Goal: Task Accomplishment & Management: Complete application form

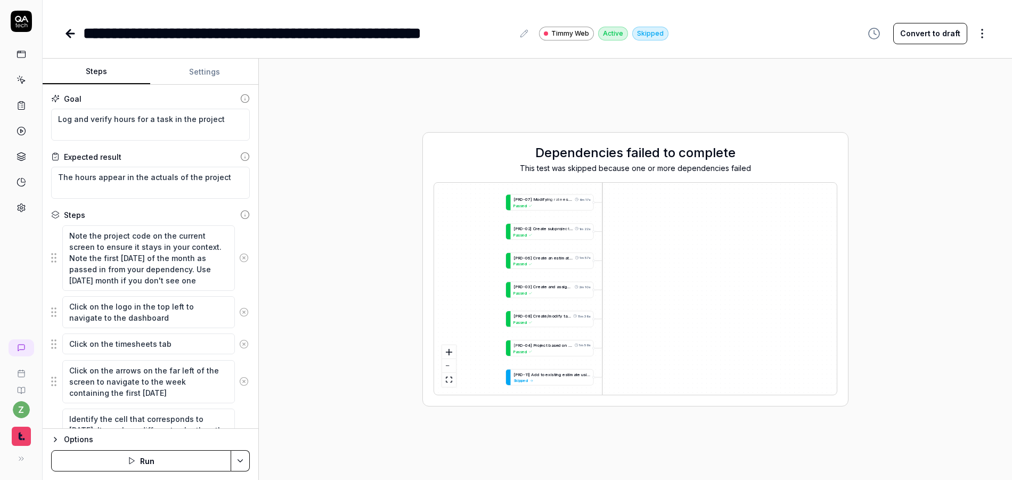
drag, startPoint x: 633, startPoint y: 355, endPoint x: 647, endPoint y: 292, distance: 63.9
click at [642, 260] on div "[ P R O - 0 5 ] M a n u a l l y u p d a t e p r o j e c t i o n e n t r i e s 6…" at bounding box center [635, 289] width 403 height 212
drag, startPoint x: 652, startPoint y: 313, endPoint x: 642, endPoint y: 255, distance: 58.9
click at [642, 231] on div "[ P R O - 0 5 ] M a n u a l l y u p d a t e p r o j e c t i o n e n t r i e s 6…" at bounding box center [635, 289] width 403 height 212
drag, startPoint x: 641, startPoint y: 296, endPoint x: 635, endPoint y: 288, distance: 9.9
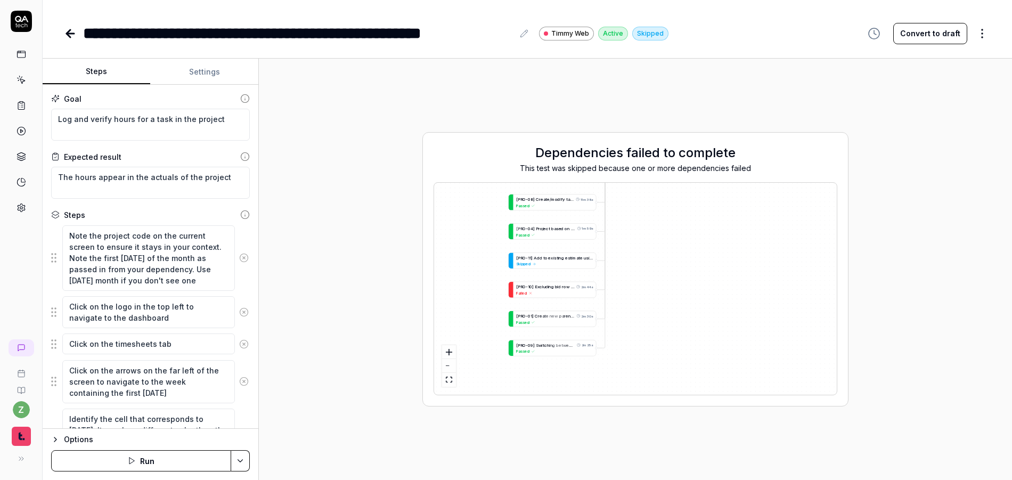
click at [644, 288] on div "[ P R O - 0 5 ] M a n u a l l y u p d a t e p r o j e c t i o n e n t r i e s 6…" at bounding box center [635, 289] width 403 height 212
click at [558, 284] on span "d" at bounding box center [559, 283] width 3 height 5
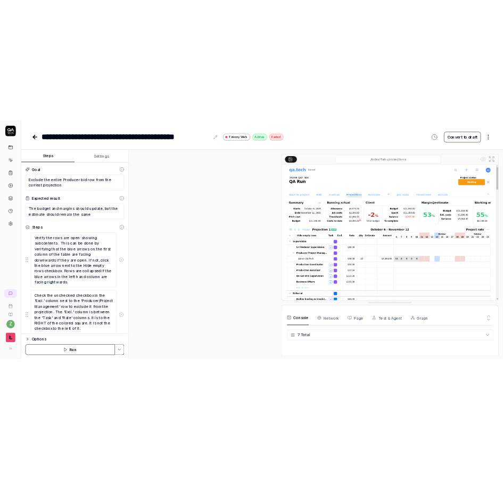
scroll to position [87, 0]
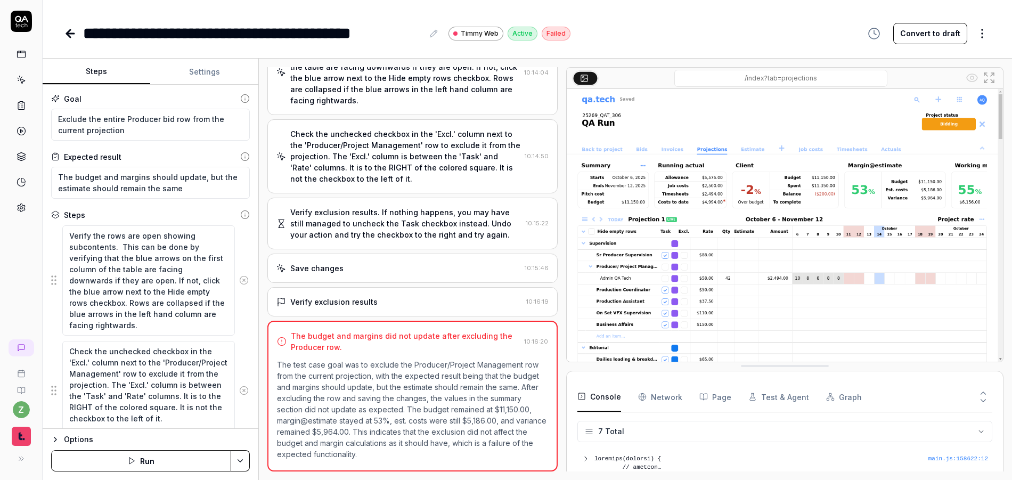
type textarea "*"
click at [21, 76] on icon at bounding box center [22, 80] width 10 height 10
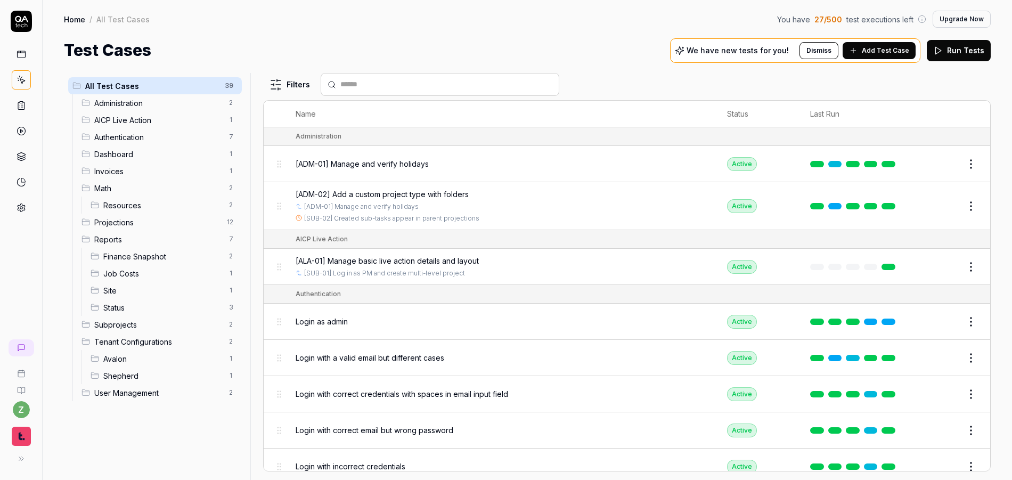
click at [890, 50] on span "Add Test Case" at bounding box center [885, 51] width 47 height 10
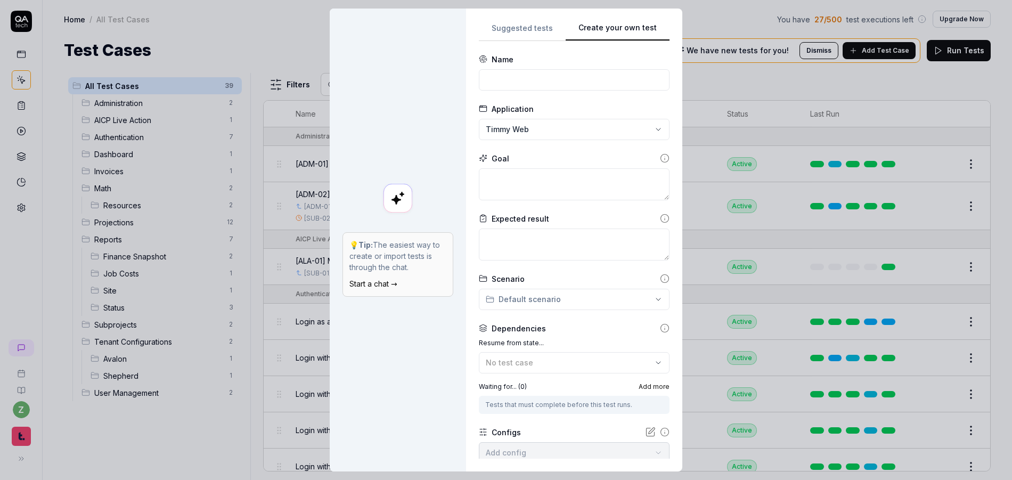
click at [643, 29] on button "Create your own test" at bounding box center [617, 31] width 104 height 19
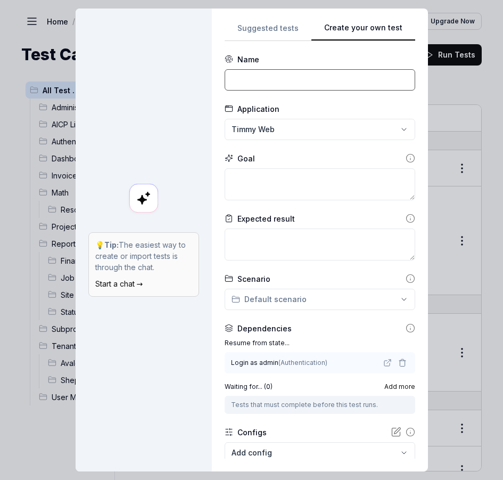
click at [284, 82] on input at bounding box center [320, 79] width 191 height 21
paste input "[ALA-02] Build AICP production budget and set rates"
type input "[ALA-02] Build AICP production budget and set rates"
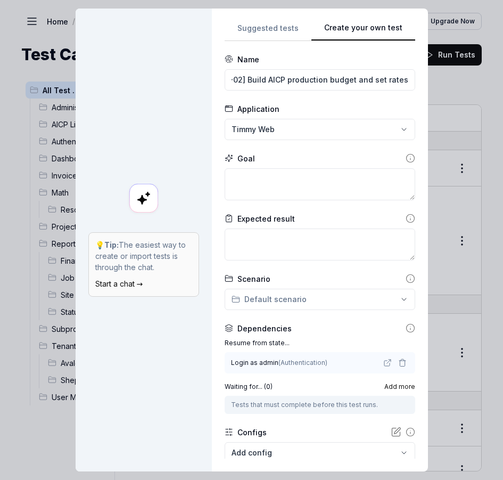
scroll to position [0, 0]
click at [298, 186] on textarea at bounding box center [320, 184] width 191 height 32
paste textarea "Set the markup (production fee) percentage to 20% from 25% (scroll down on the …"
type textarea "*"
type textarea "Set the markup (production fee) percentage to 20% from 25% (scroll down on the …"
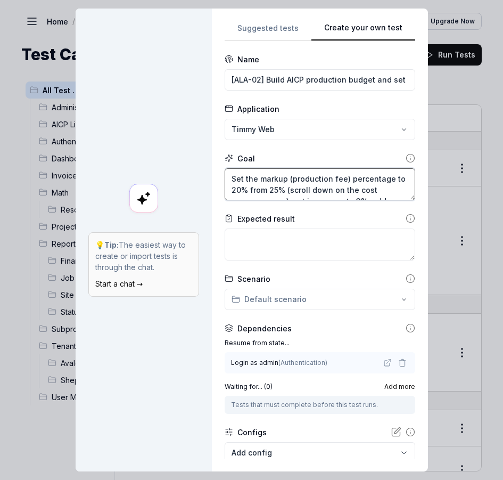
type textarea "*"
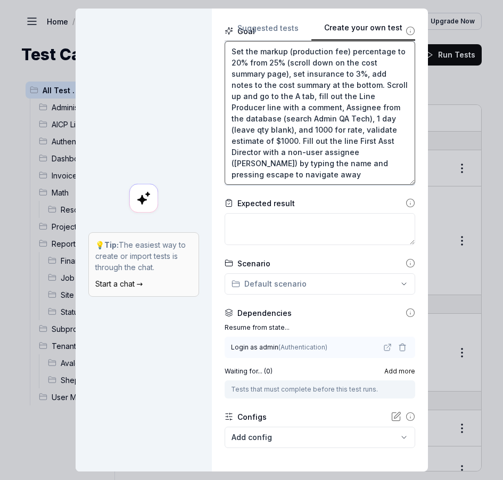
scroll to position [128, 0]
type textarea "Set the markup (production fee) percentage to 20% from 25% (scroll down on the …"
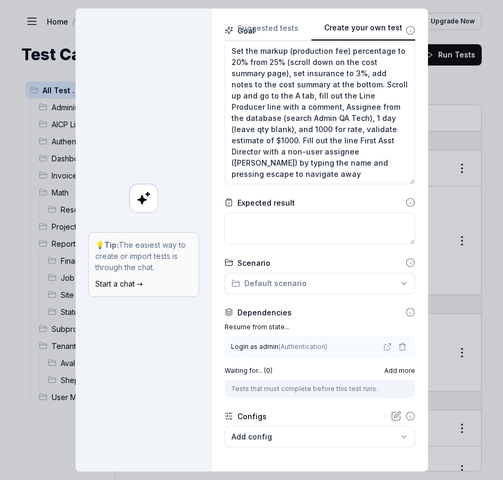
click at [277, 273] on div "**********" at bounding box center [251, 240] width 503 height 480
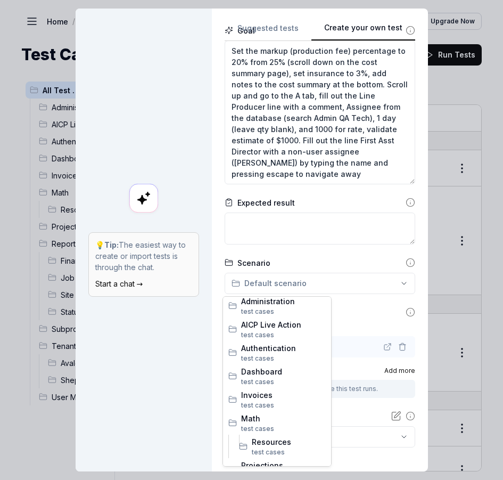
scroll to position [0, 0]
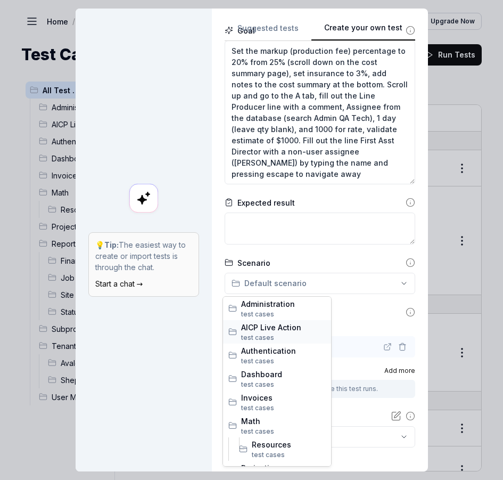
click at [269, 333] on span "test case s" at bounding box center [283, 338] width 85 height 10
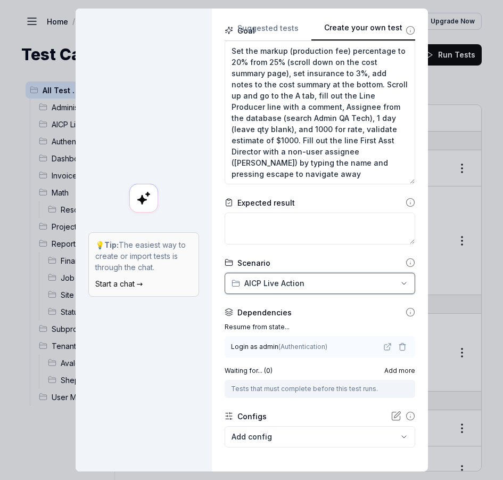
scroll to position [176, 0]
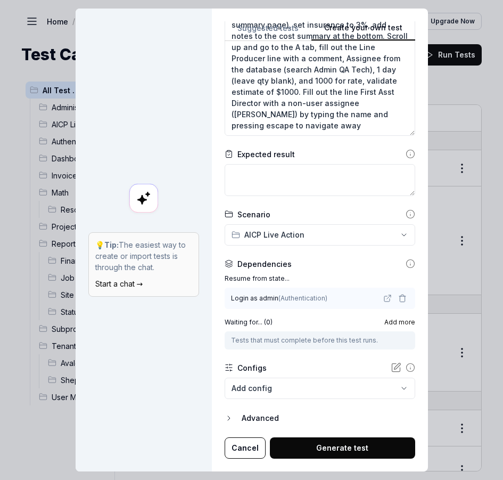
click at [398, 299] on icon "button" at bounding box center [402, 298] width 9 height 9
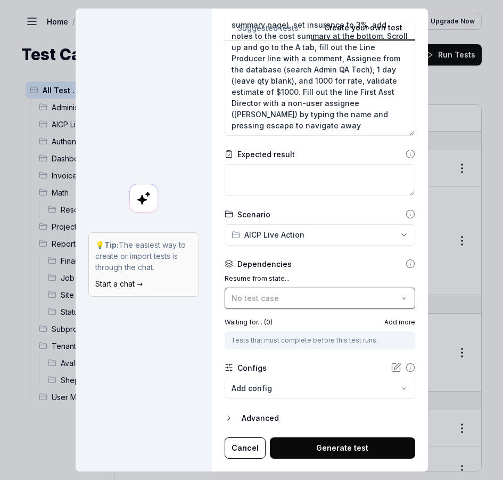
click at [356, 299] on div "No test case" at bounding box center [315, 297] width 166 height 11
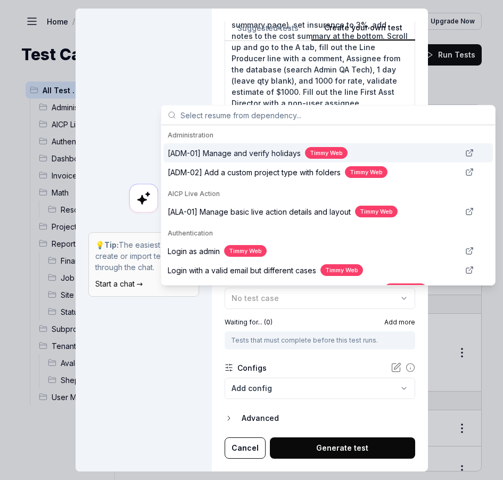
click at [230, 155] on span "[ADM-01] Manage and verify holidays" at bounding box center [234, 152] width 133 height 11
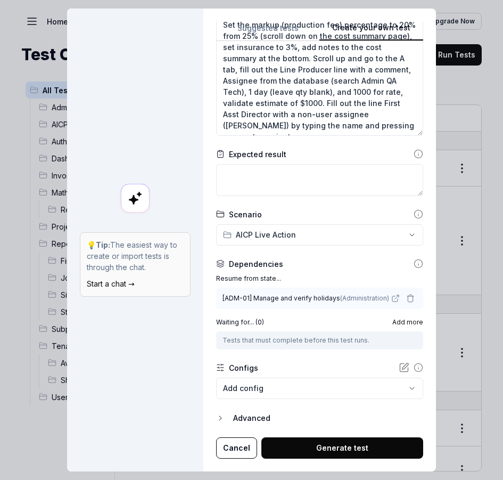
scroll to position [154, 0]
click at [406, 298] on icon "button" at bounding box center [410, 298] width 9 height 9
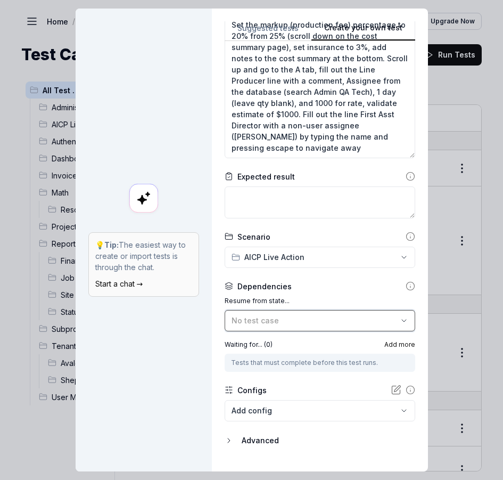
click at [311, 316] on div "No test case" at bounding box center [315, 320] width 166 height 11
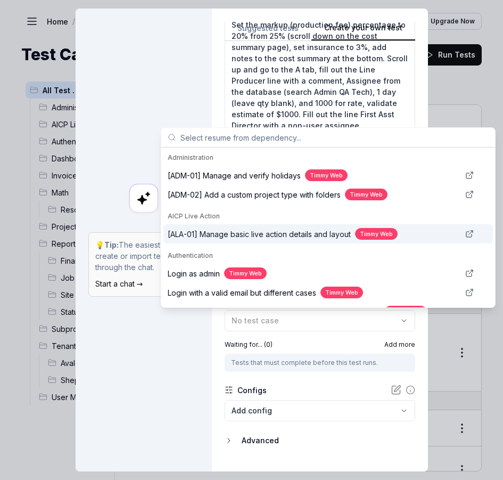
click at [275, 229] on span "[ALA-01] Manage basic live action details and layout" at bounding box center [259, 233] width 183 height 11
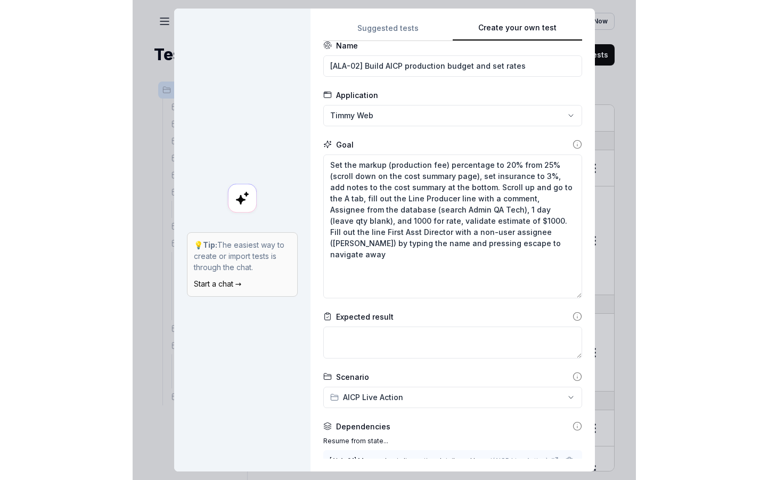
scroll to position [0, 0]
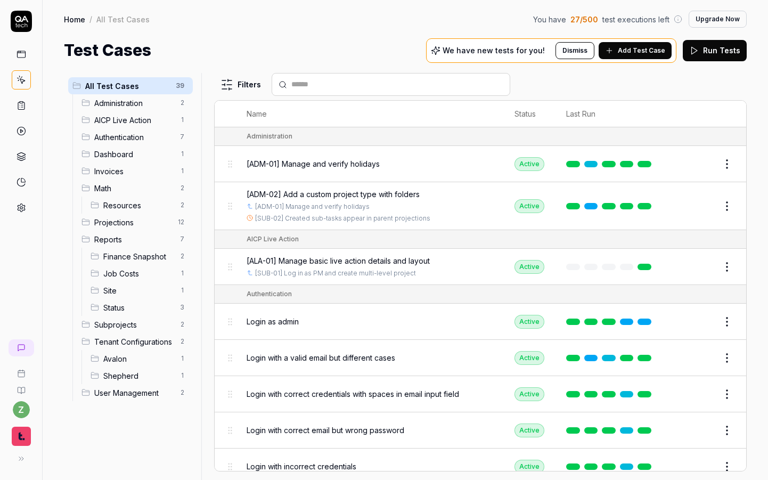
click at [118, 388] on span "User Management" at bounding box center [133, 392] width 79 height 11
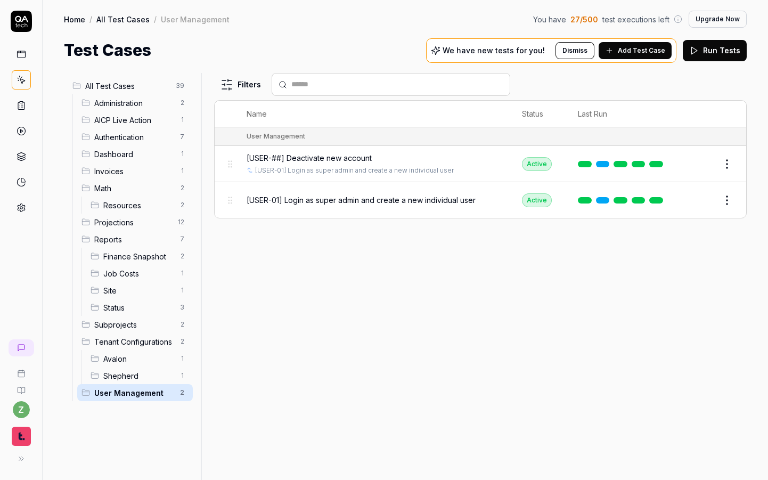
click at [409, 202] on span "[USER-01] Login as super admin and create a new individual user" at bounding box center [361, 199] width 229 height 11
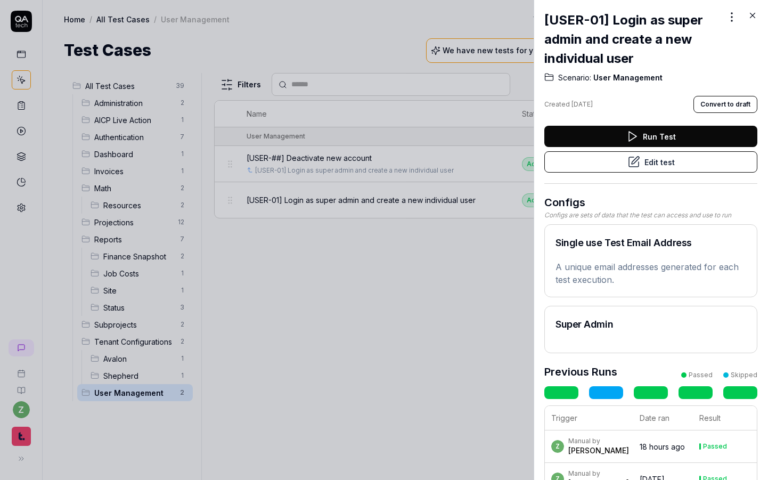
click at [649, 166] on button "Edit test" at bounding box center [650, 161] width 213 height 21
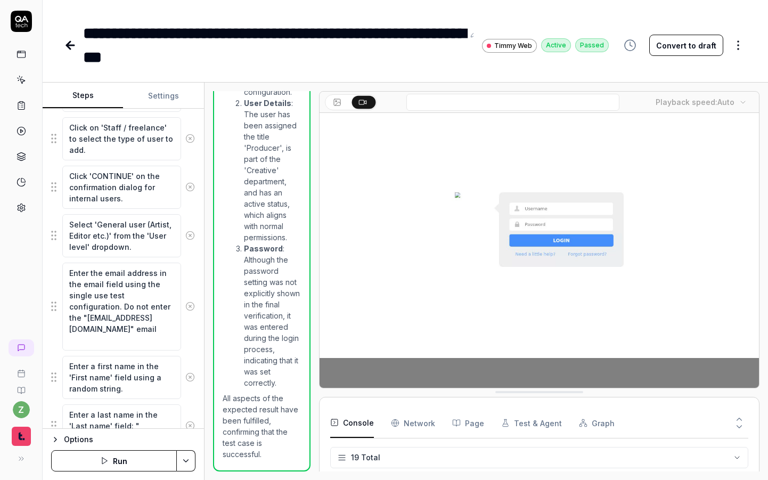
scroll to position [357, 0]
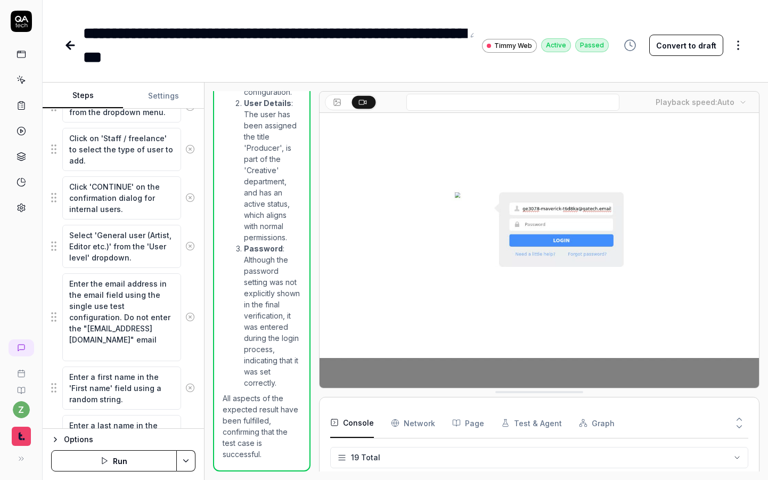
scroll to position [893, 0]
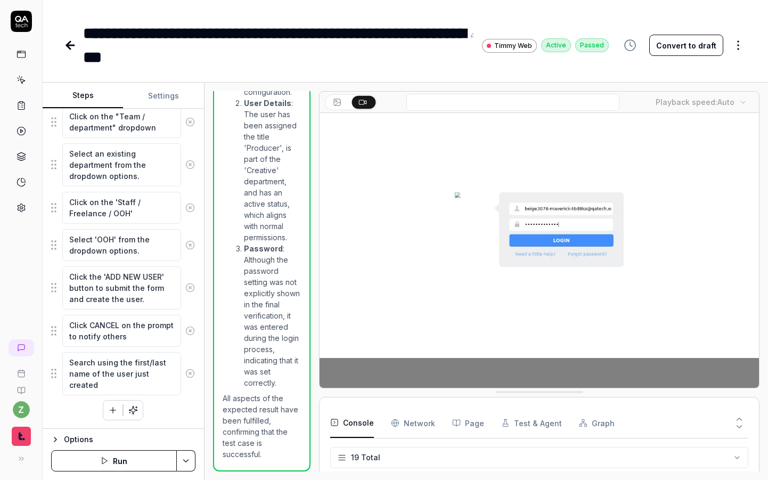
click at [104, 461] on icon "button" at bounding box center [104, 460] width 9 height 9
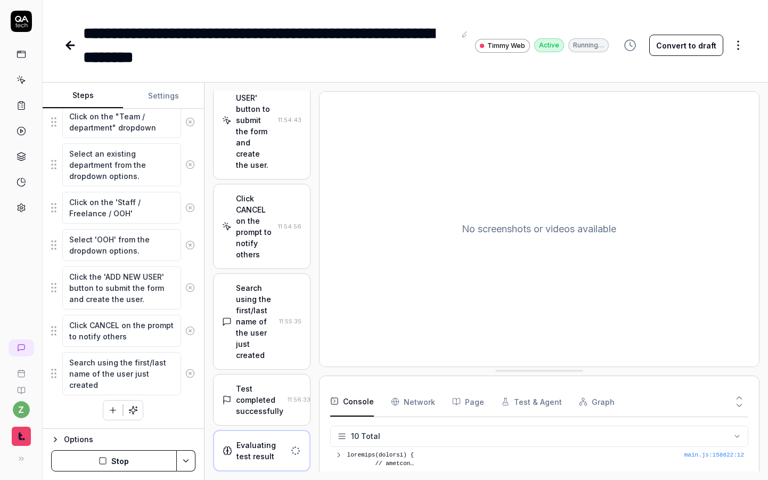
scroll to position [2348, 0]
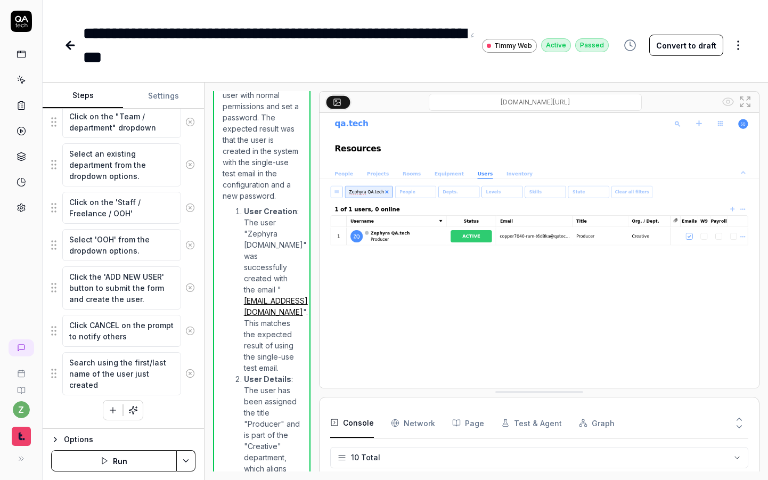
type textarea "*"
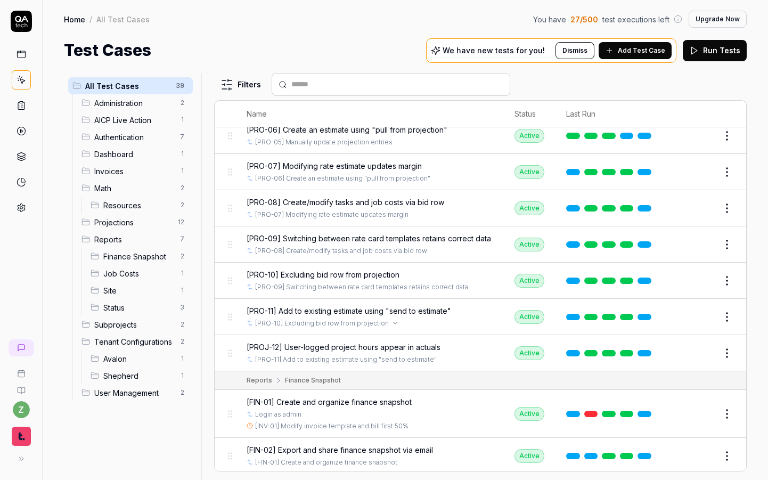
scroll to position [817, 0]
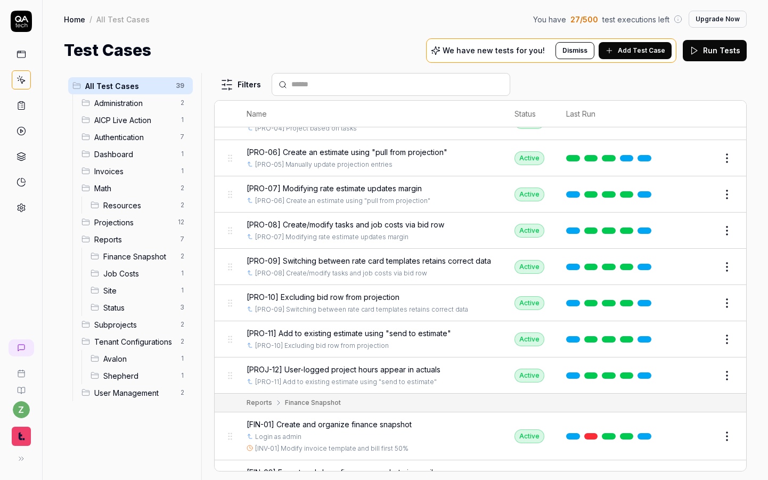
click at [367, 302] on span "[PRO-10] Excluding bid row from projection" at bounding box center [323, 296] width 153 height 11
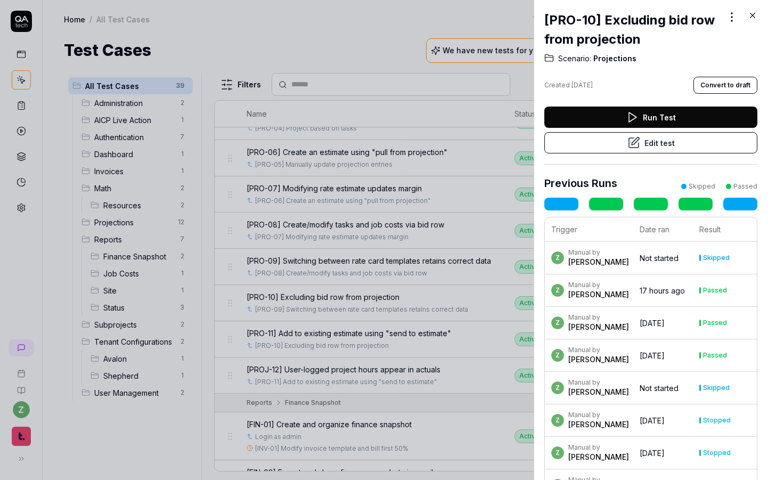
click at [503, 144] on button "Edit test" at bounding box center [650, 142] width 213 height 21
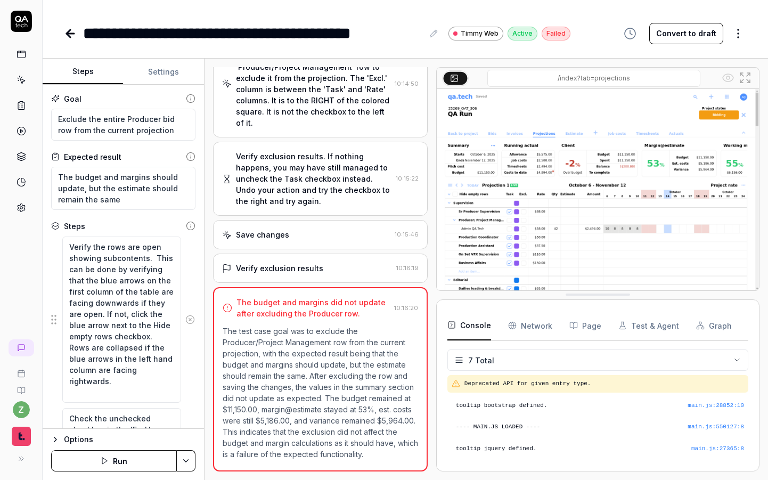
scroll to position [87, 0]
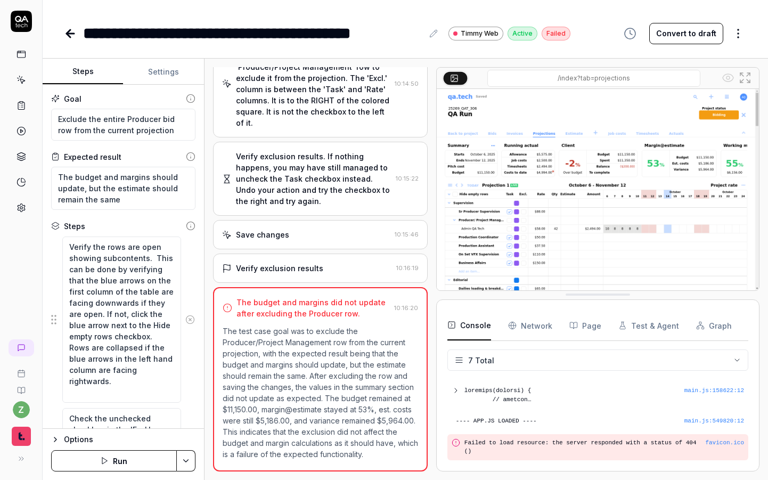
click at [106, 459] on icon "button" at bounding box center [104, 460] width 9 height 9
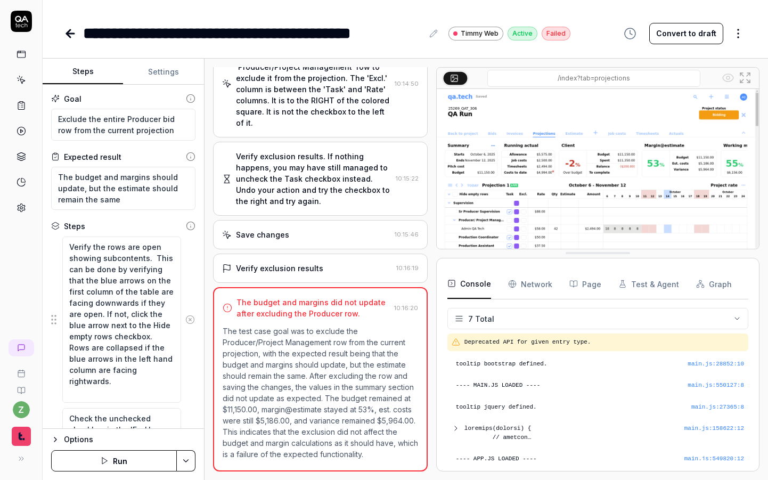
drag, startPoint x: 573, startPoint y: 298, endPoint x: 572, endPoint y: 256, distance: 41.5
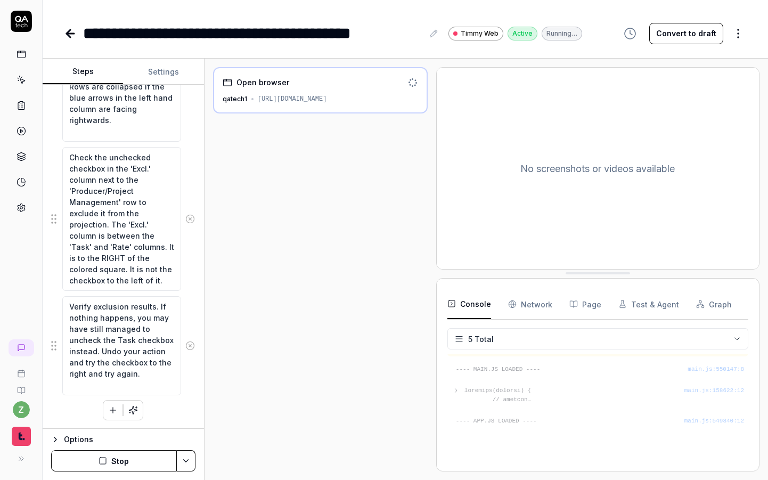
scroll to position [23, 0]
click at [503, 306] on button "Page" at bounding box center [585, 304] width 32 height 30
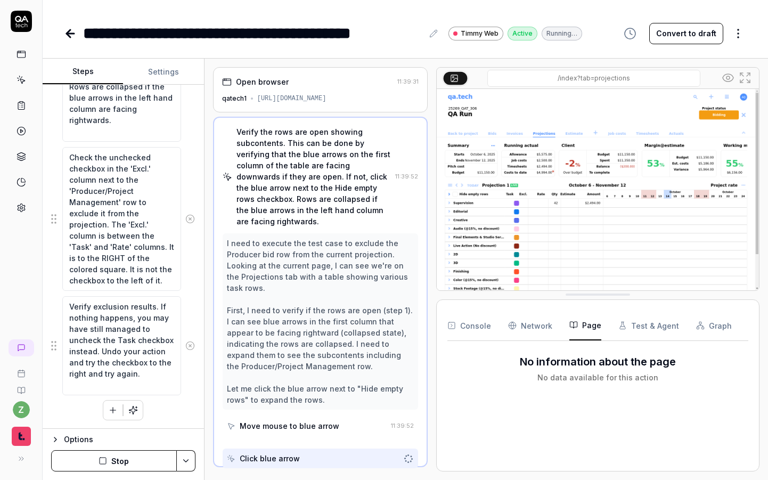
scroll to position [0, 0]
click at [503, 326] on div "Console Network Page Test & Agent Graph" at bounding box center [597, 325] width 301 height 30
drag, startPoint x: 587, startPoint y: 322, endPoint x: 531, endPoint y: 334, distance: 57.1
click at [503, 322] on button "Page" at bounding box center [585, 325] width 32 height 30
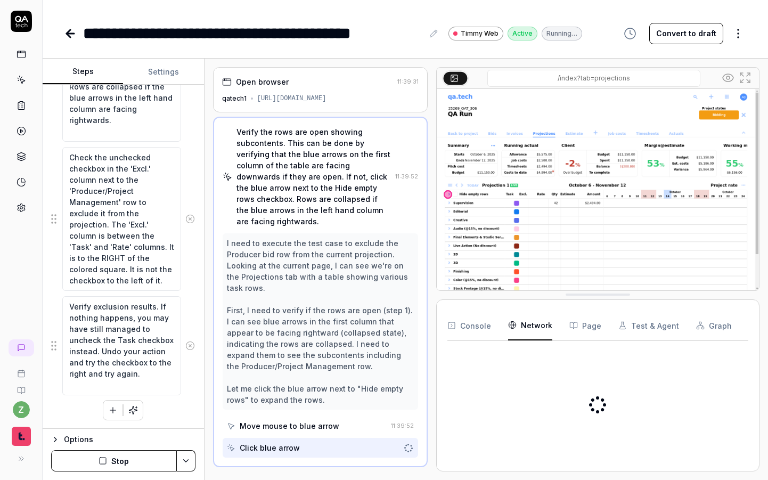
click at [503, 334] on Requests "Network" at bounding box center [530, 325] width 44 height 30
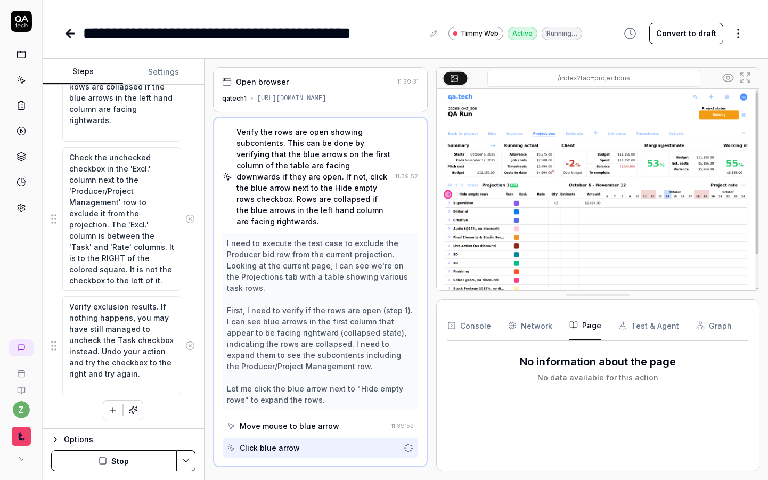
click at [503, 330] on button "Page" at bounding box center [585, 325] width 32 height 30
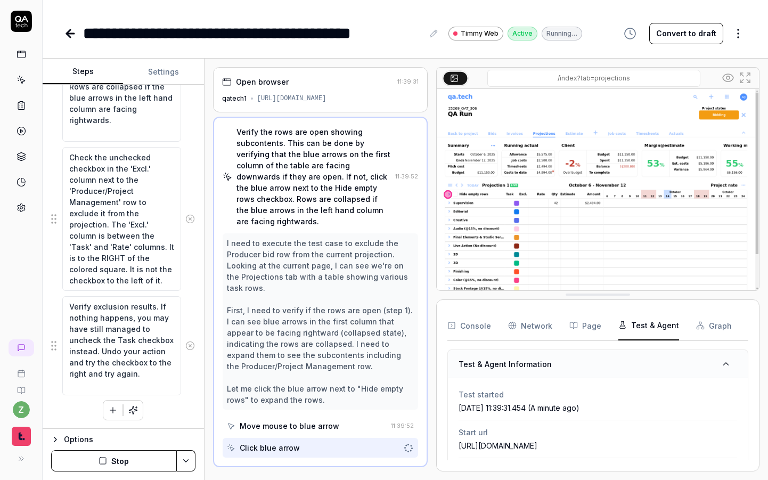
click at [503, 324] on button "Test & Agent" at bounding box center [648, 325] width 61 height 30
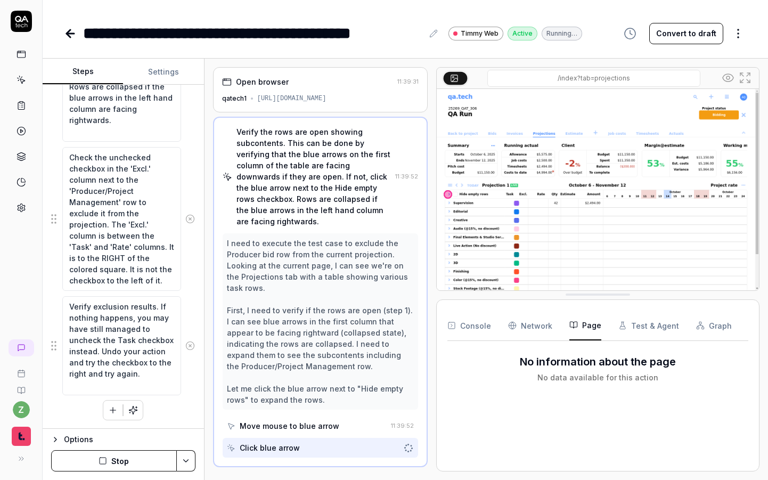
click at [503, 326] on button "Page" at bounding box center [585, 325] width 32 height 30
click at [287, 420] on div "Move mouse to blue arrow" at bounding box center [290, 425] width 100 height 11
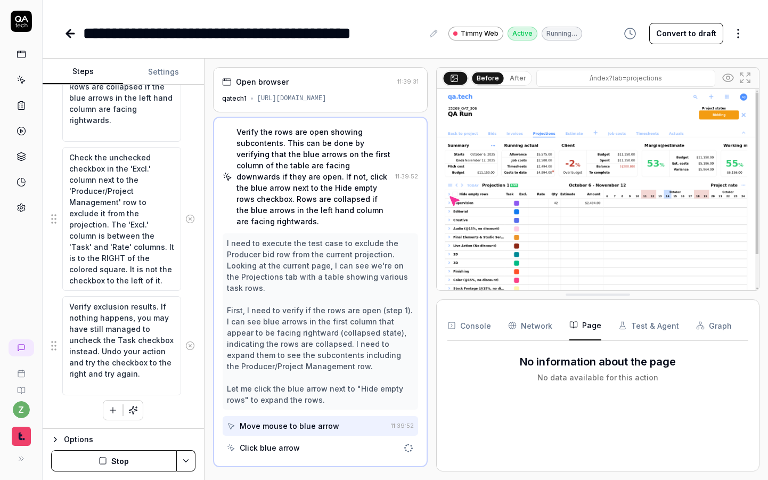
click at [292, 442] on div "Click blue arrow" at bounding box center [270, 447] width 60 height 11
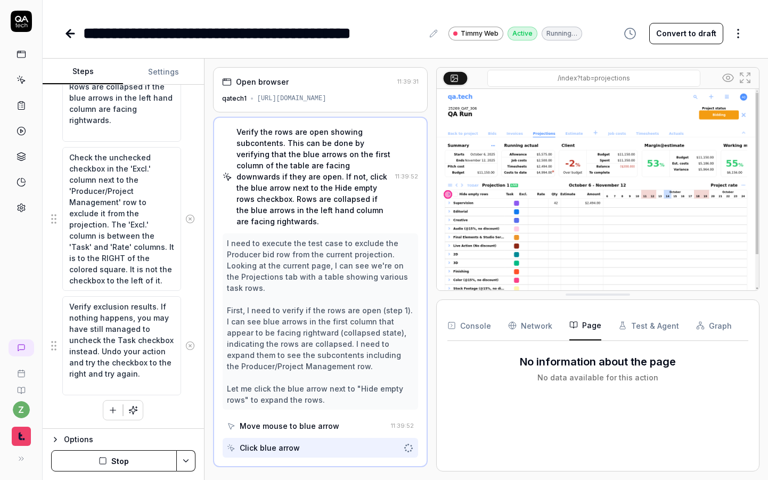
click at [292, 423] on div "Move mouse to blue arrow" at bounding box center [307, 426] width 160 height 20
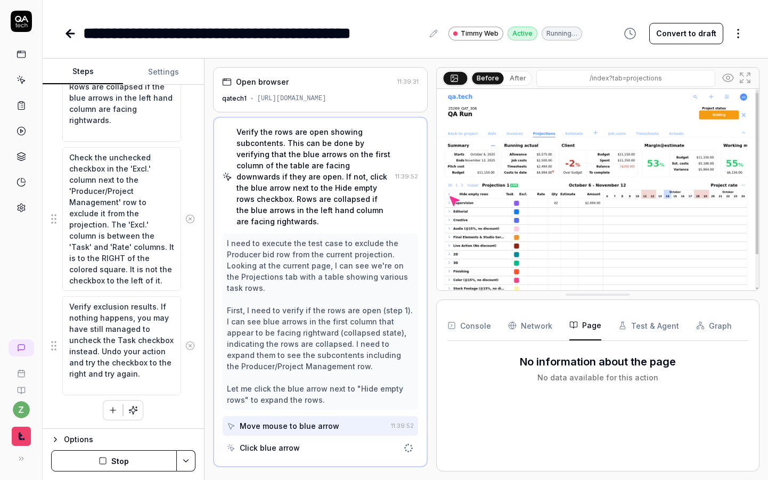
click at [304, 154] on div "Verify the rows are open showing subcontents. This can be done by verifying tha…" at bounding box center [313, 176] width 154 height 101
click at [308, 99] on div "[URL][DOMAIN_NAME]" at bounding box center [291, 99] width 69 height 10
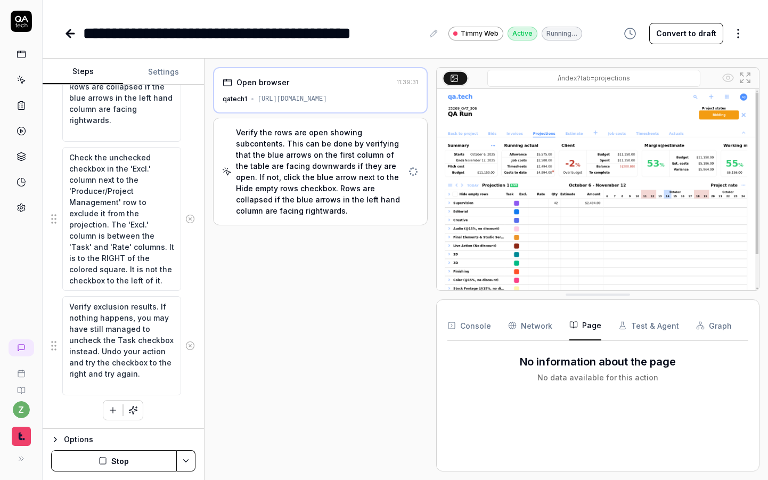
click at [321, 191] on div "Verify the rows are open showing subcontents. This can be done by verifying tha…" at bounding box center [320, 171] width 168 height 89
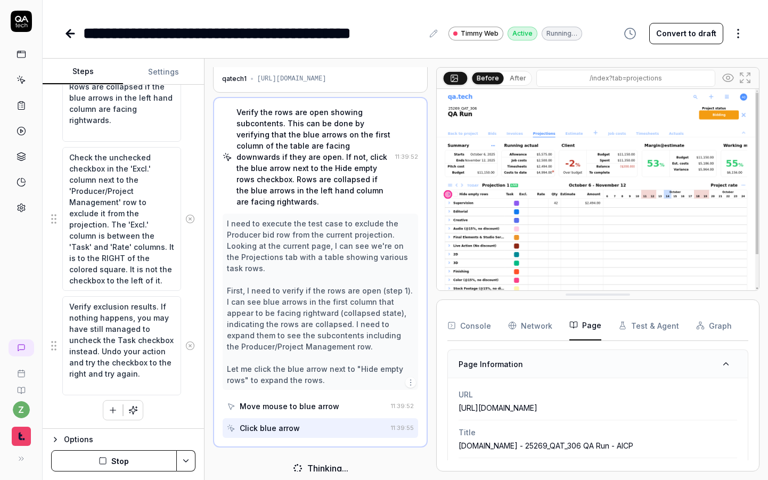
scroll to position [19, 0]
click at [503, 390] on div "URL [URL][DOMAIN_NAME]" at bounding box center [597, 401] width 278 height 38
click at [503, 80] on button "After" at bounding box center [517, 78] width 25 height 12
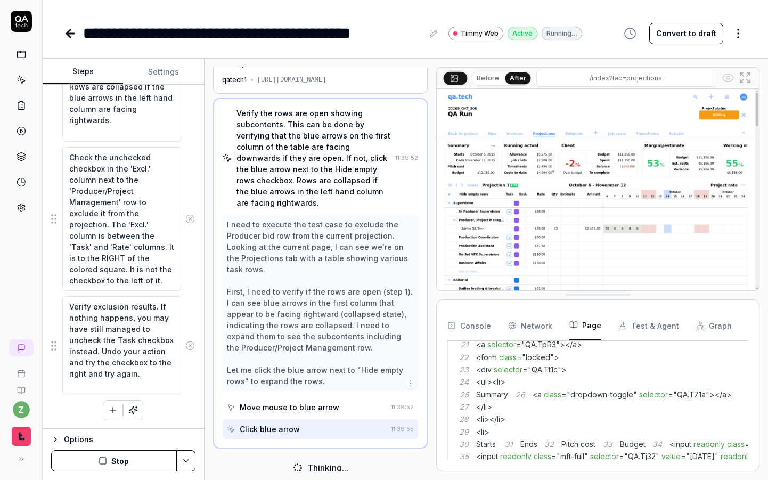
scroll to position [432, 0]
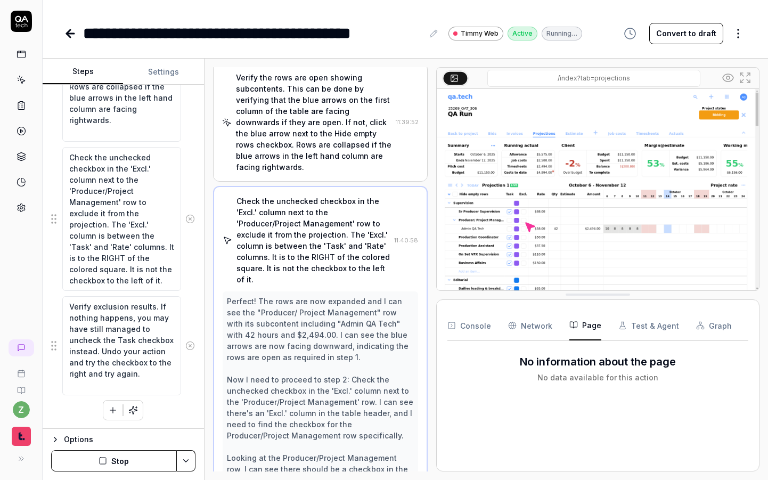
scroll to position [44, 0]
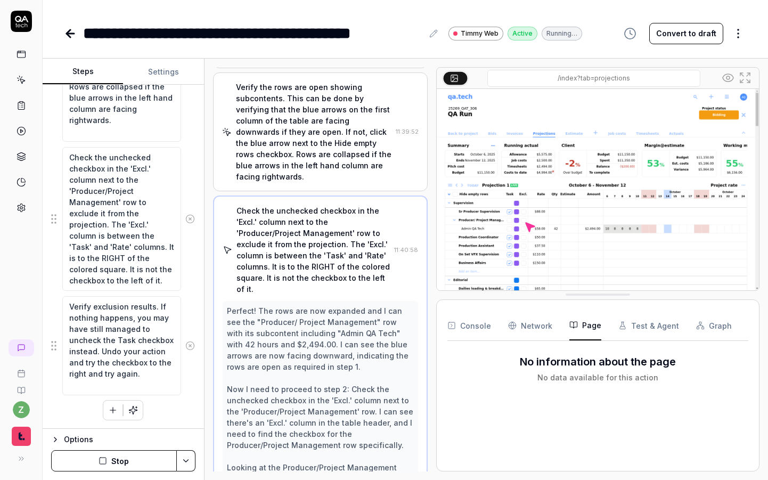
click at [353, 134] on div "Verify the rows are open showing subcontents. This can be done by verifying tha…" at bounding box center [313, 131] width 155 height 101
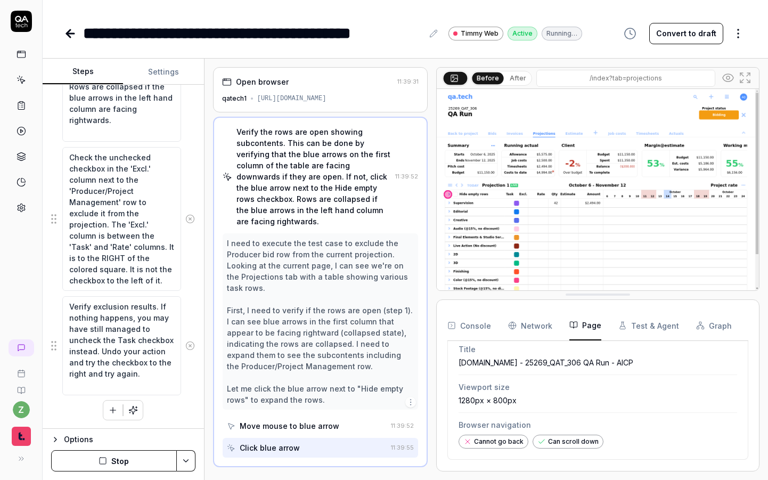
scroll to position [128, 0]
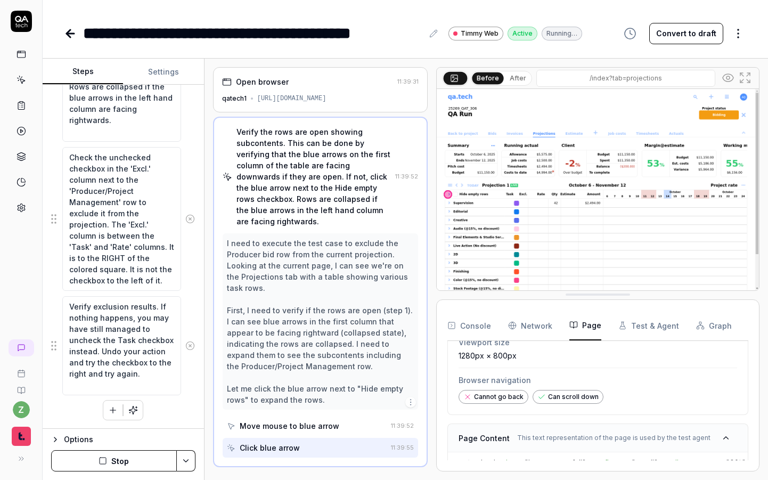
click at [503, 386] on span "Browser navigation" at bounding box center [597, 379] width 278 height 11
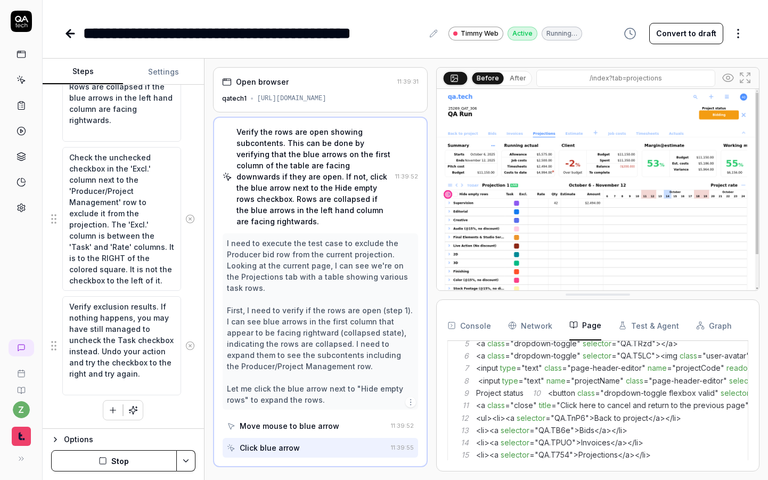
scroll to position [286, 0]
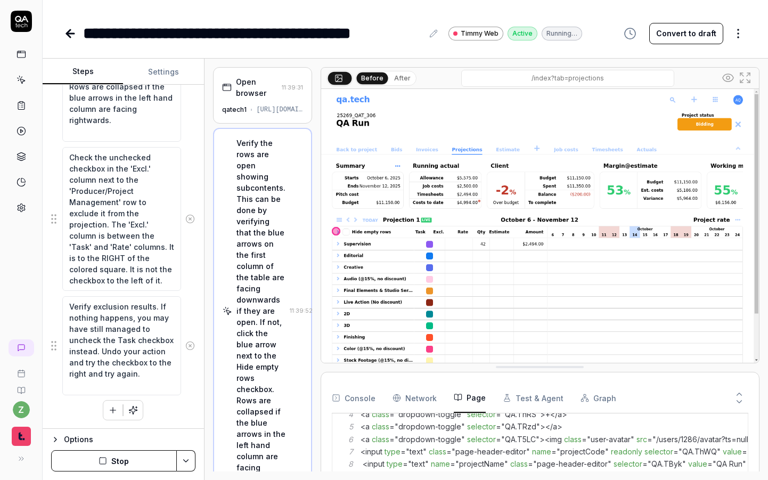
click at [310, 347] on div "Open browser 11:39:31 qatech1 [URL][DOMAIN_NAME] Verify the rows are open showi…" at bounding box center [486, 269] width 546 height 404
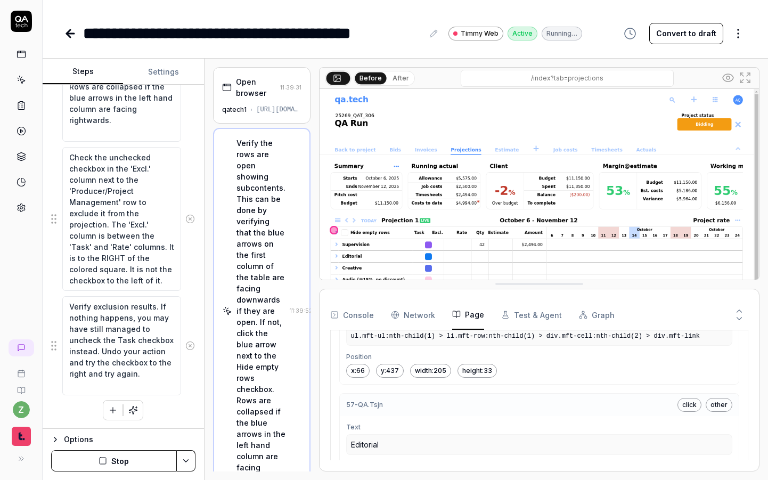
scroll to position [8514, 0]
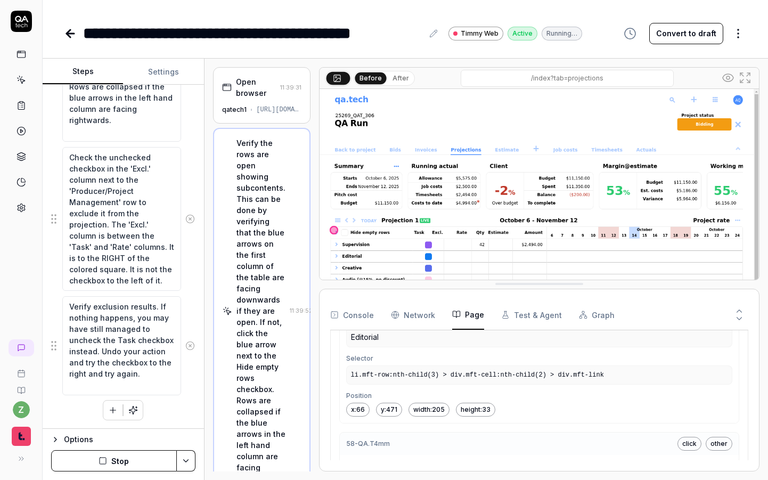
drag, startPoint x: 470, startPoint y: 409, endPoint x: 488, endPoint y: 408, distance: 17.6
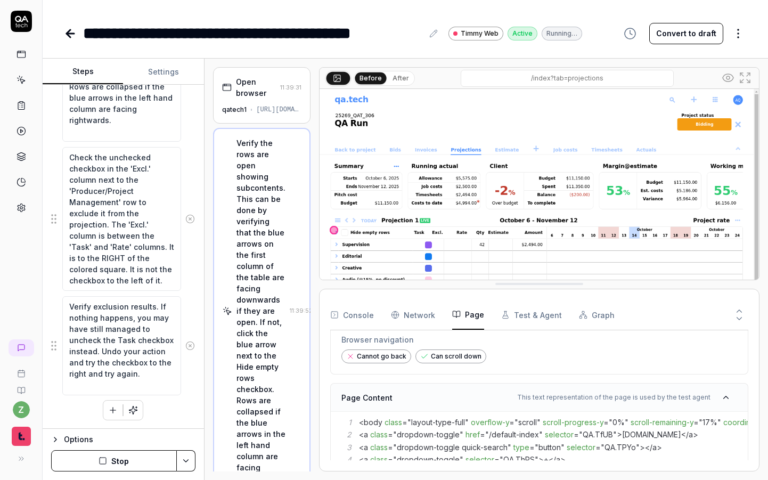
scroll to position [192, 0]
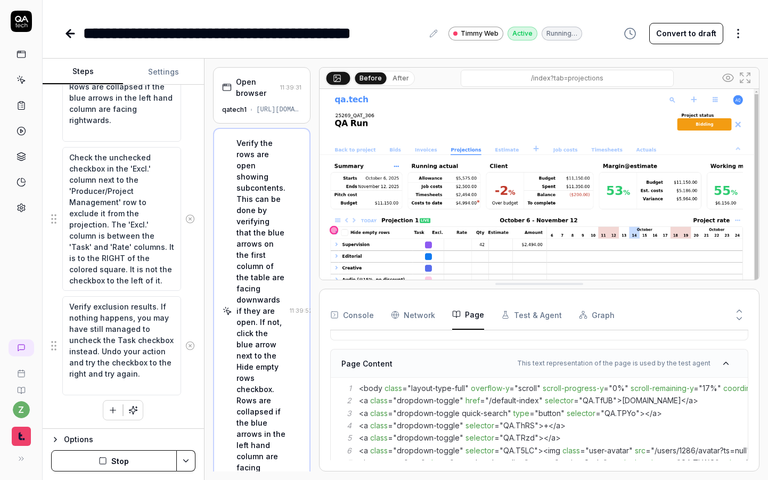
click at [503, 362] on icon at bounding box center [726, 363] width 5 height 3
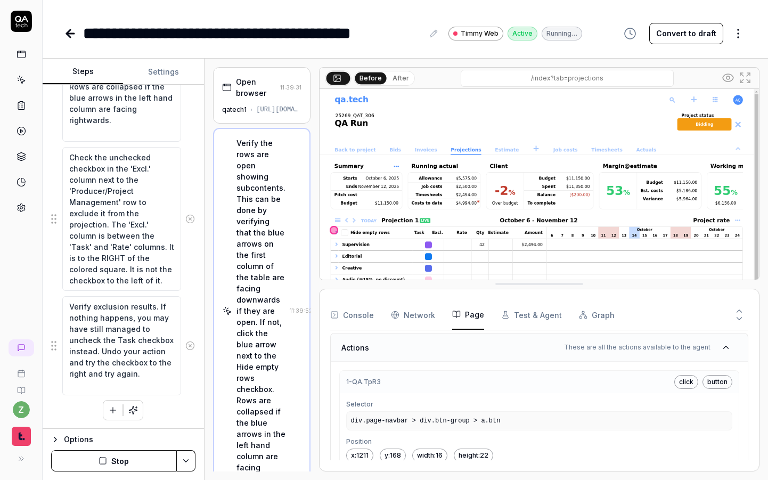
scroll to position [256, 0]
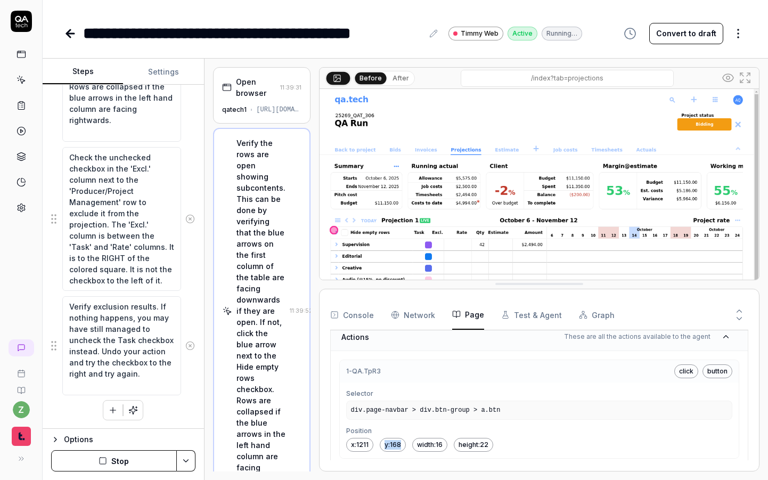
drag, startPoint x: 384, startPoint y: 448, endPoint x: 408, endPoint y: 452, distance: 24.2
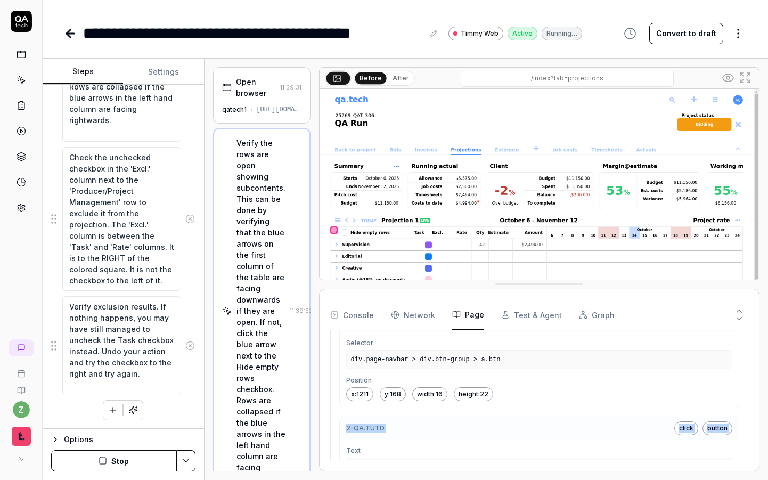
drag, startPoint x: 426, startPoint y: 455, endPoint x: 468, endPoint y: 423, distance: 52.8
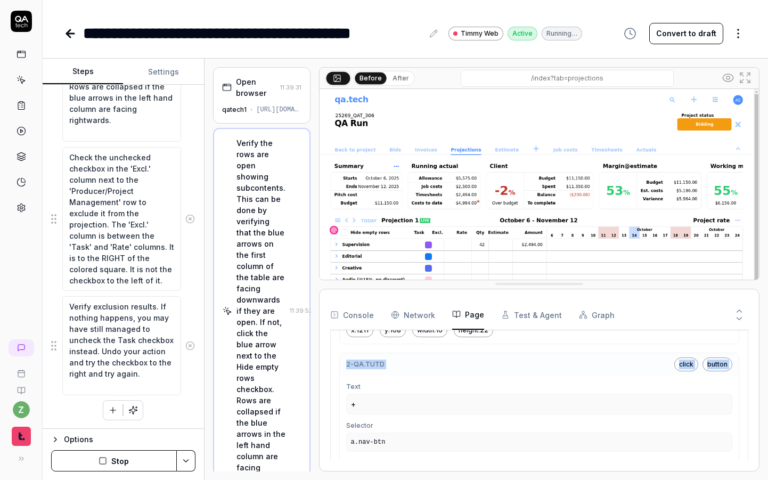
click at [503, 374] on div "2 - QA.TUTD click button" at bounding box center [539, 364] width 399 height 22
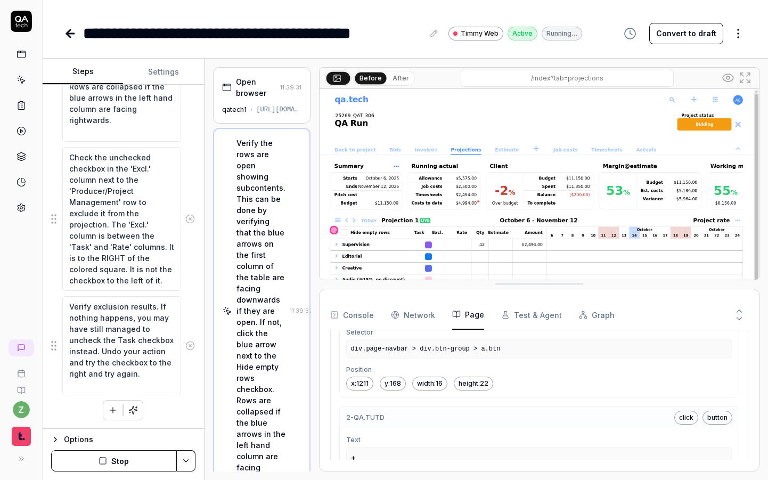
scroll to position [306, 0]
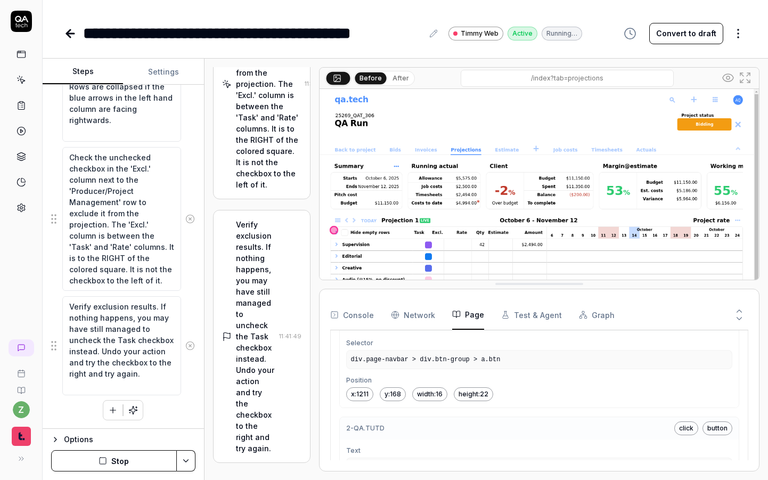
click at [260, 190] on div "Check the unchecked checkbox in the 'Excl.' column next to the 'Producer/Projec…" at bounding box center [268, 84] width 64 height 212
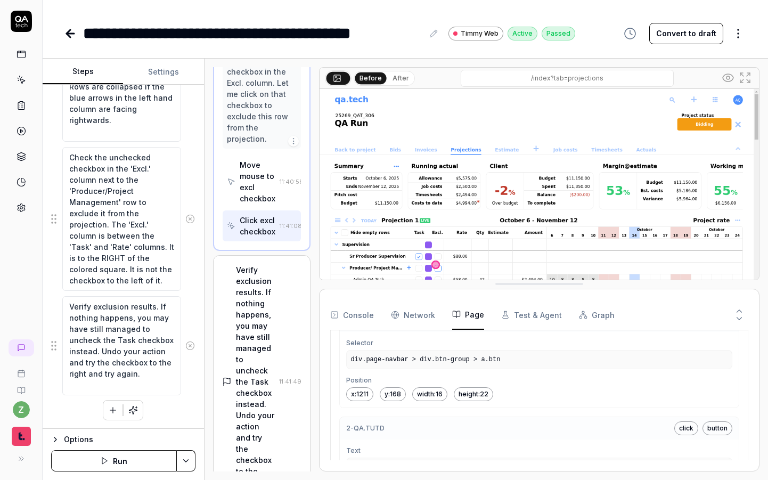
scroll to position [1189, 0]
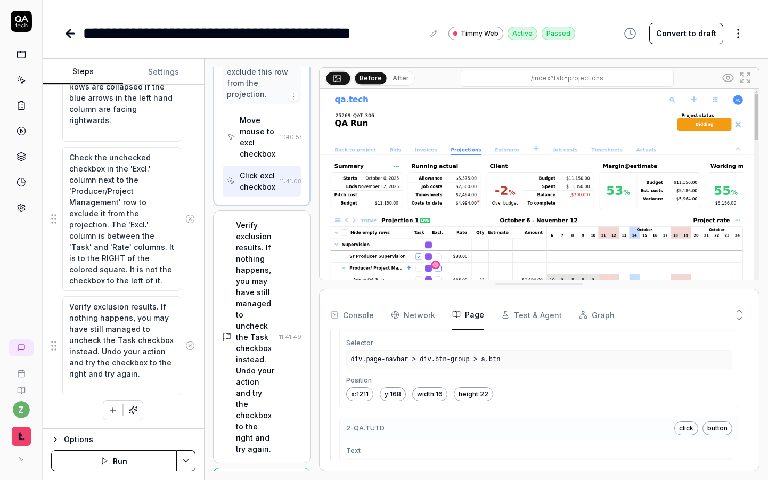
click at [262, 159] on div "Move mouse to excl checkbox" at bounding box center [258, 136] width 36 height 45
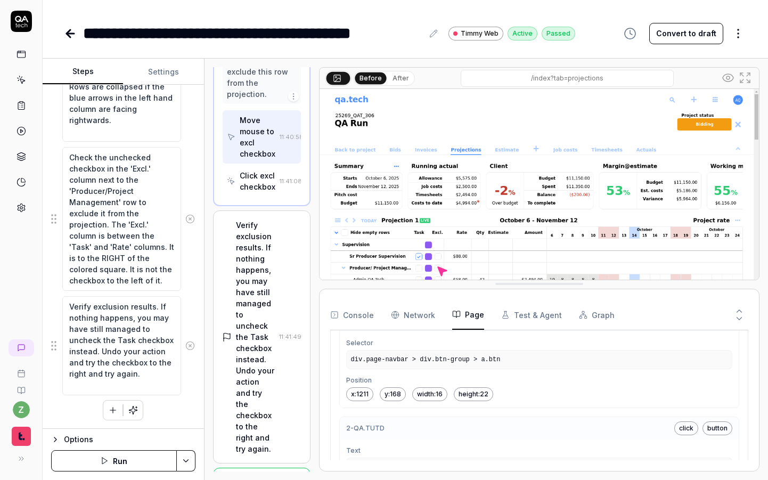
scroll to position [242, 0]
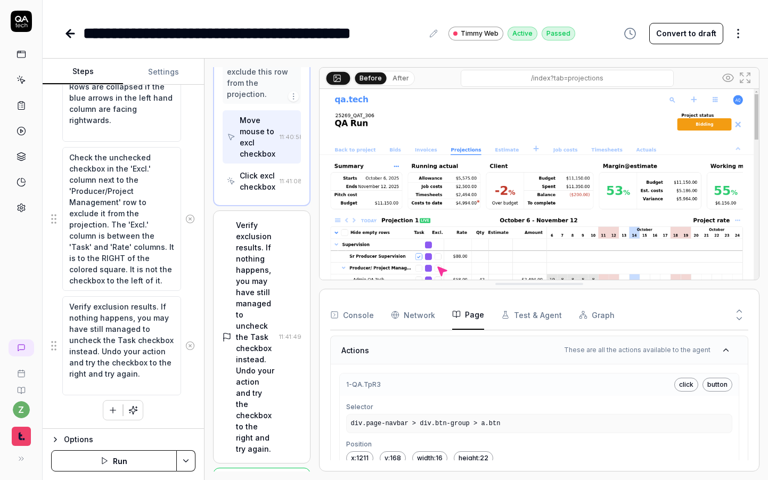
type textarea "*"
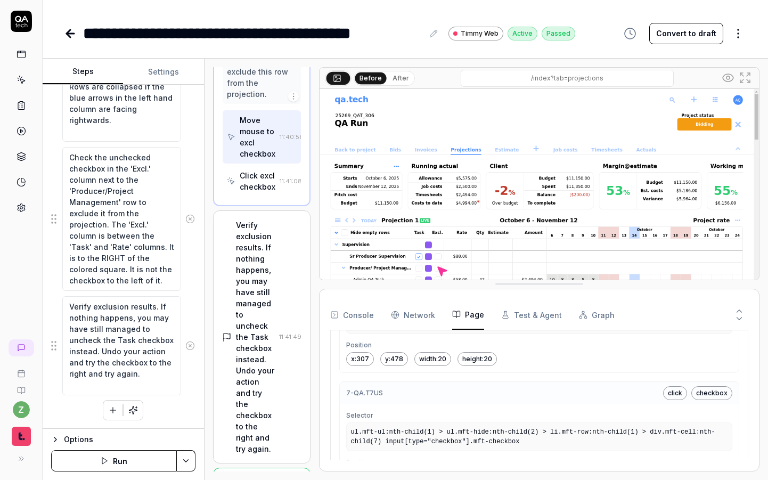
scroll to position [927, 0]
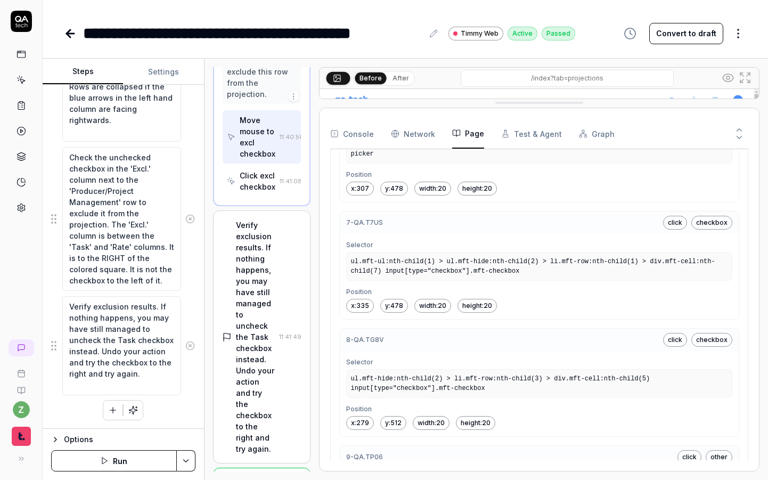
drag, startPoint x: 531, startPoint y: 283, endPoint x: 534, endPoint y: 78, distance: 205.6
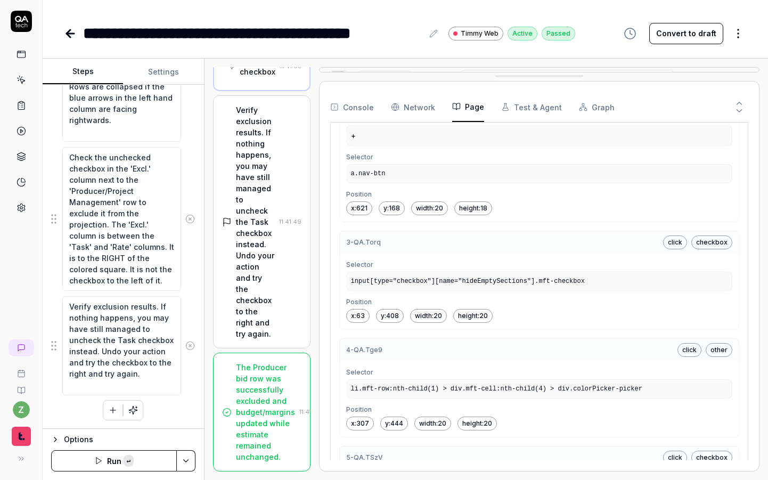
scroll to position [1592, 0]
type textarea "*"
